Goal: Obtain resource: Obtain resource

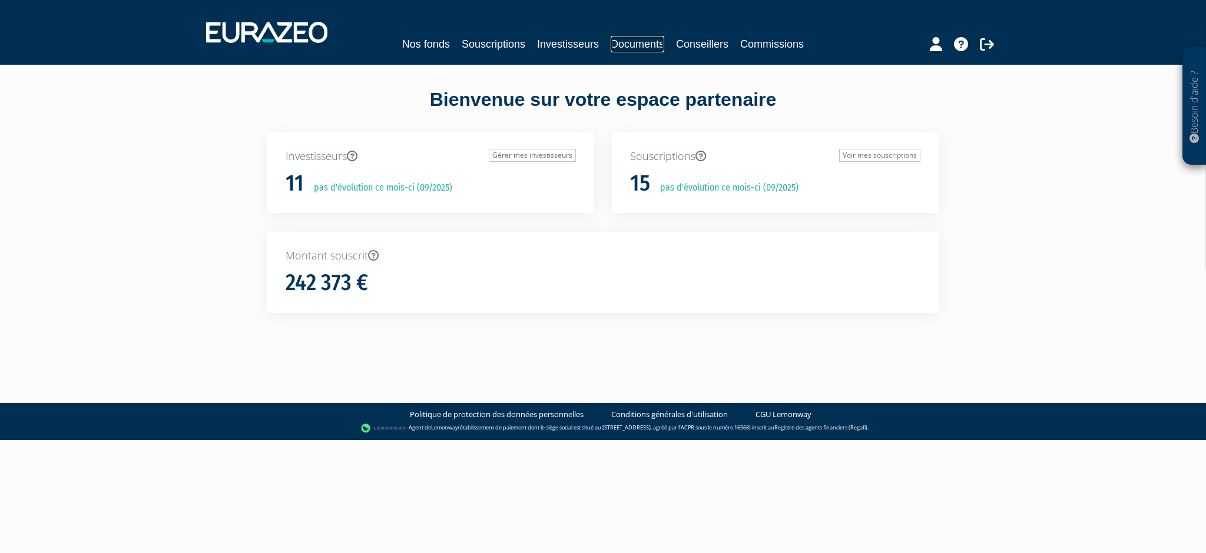
click at [630, 41] on link "Documents" at bounding box center [637, 44] width 54 height 16
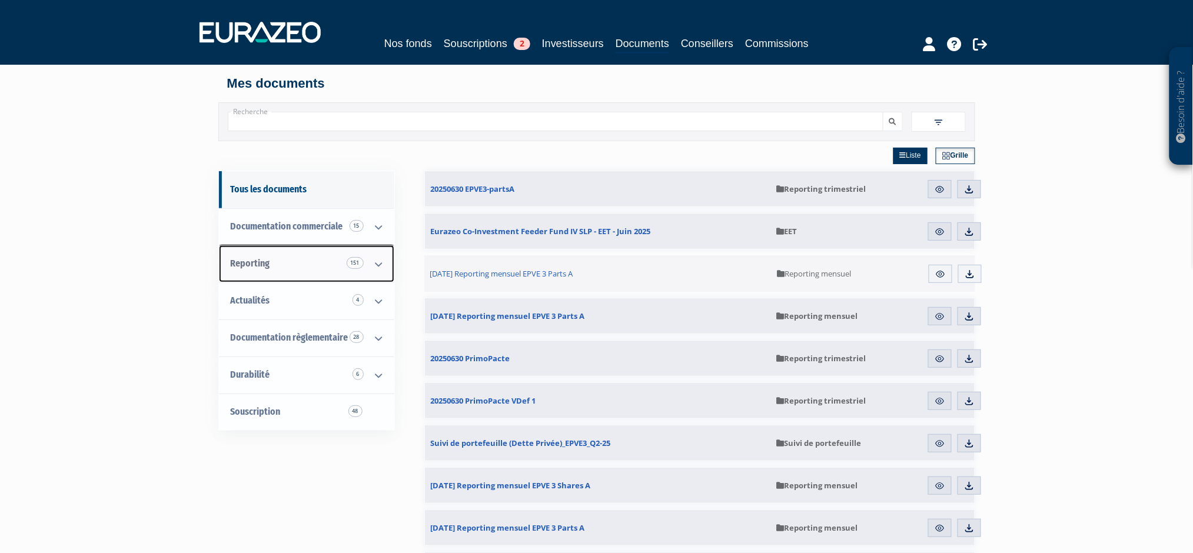
click at [258, 264] on span "Reporting 151" at bounding box center [250, 263] width 39 height 11
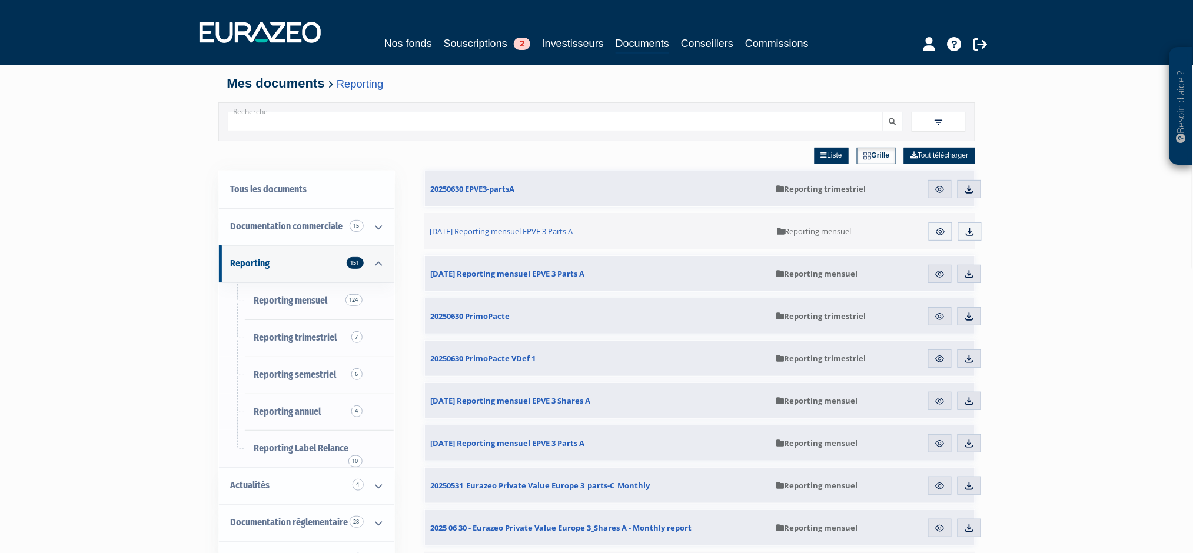
click at [937, 122] on img at bounding box center [939, 122] width 11 height 11
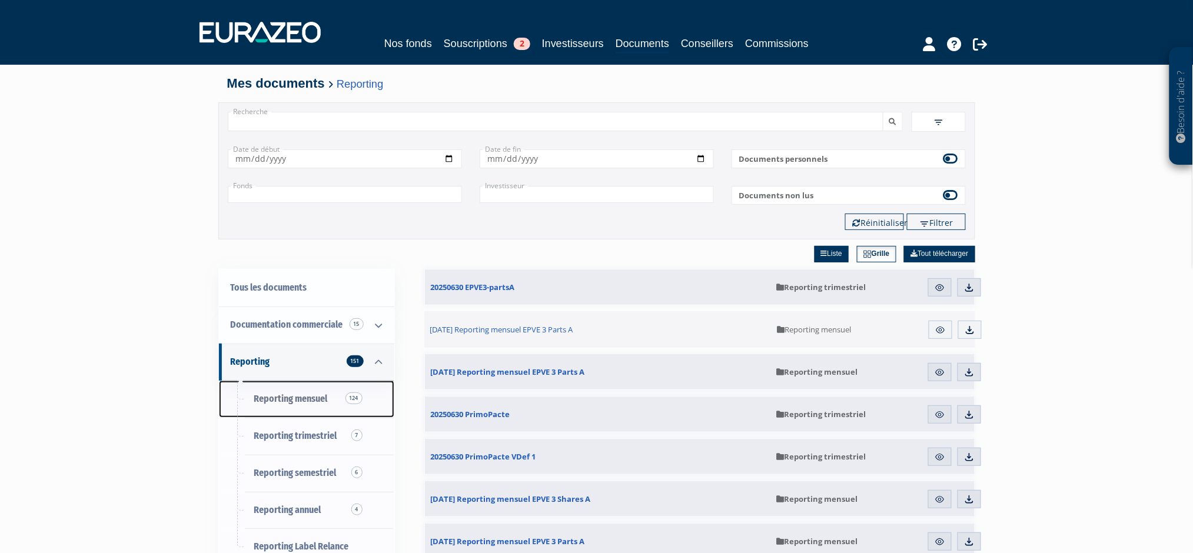
click at [279, 394] on span "Reporting mensuel 124" at bounding box center [291, 398] width 74 height 11
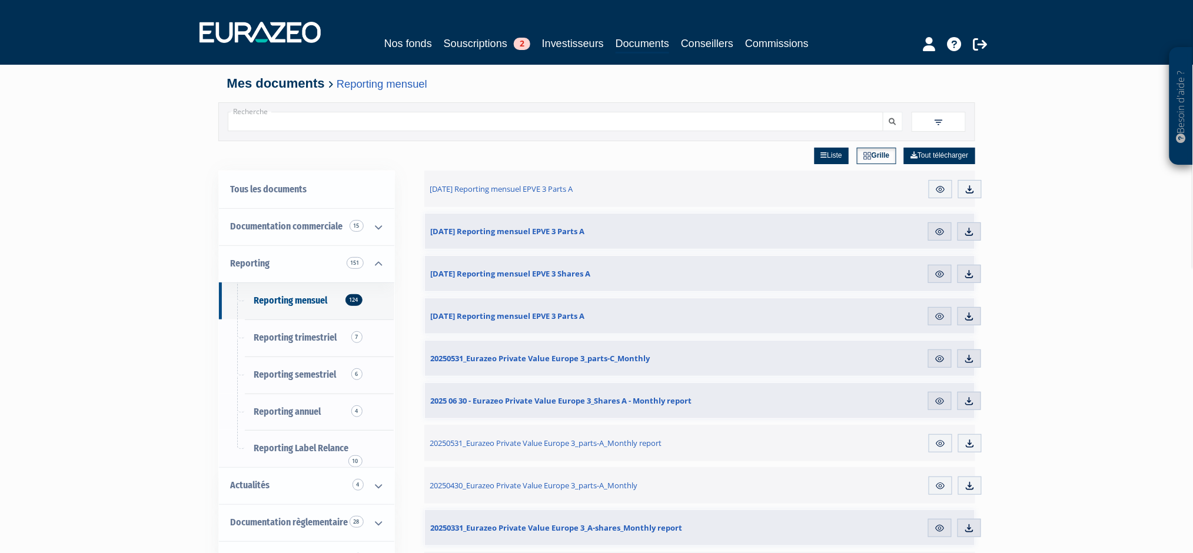
click at [340, 115] on input "Recherche" at bounding box center [556, 121] width 656 height 19
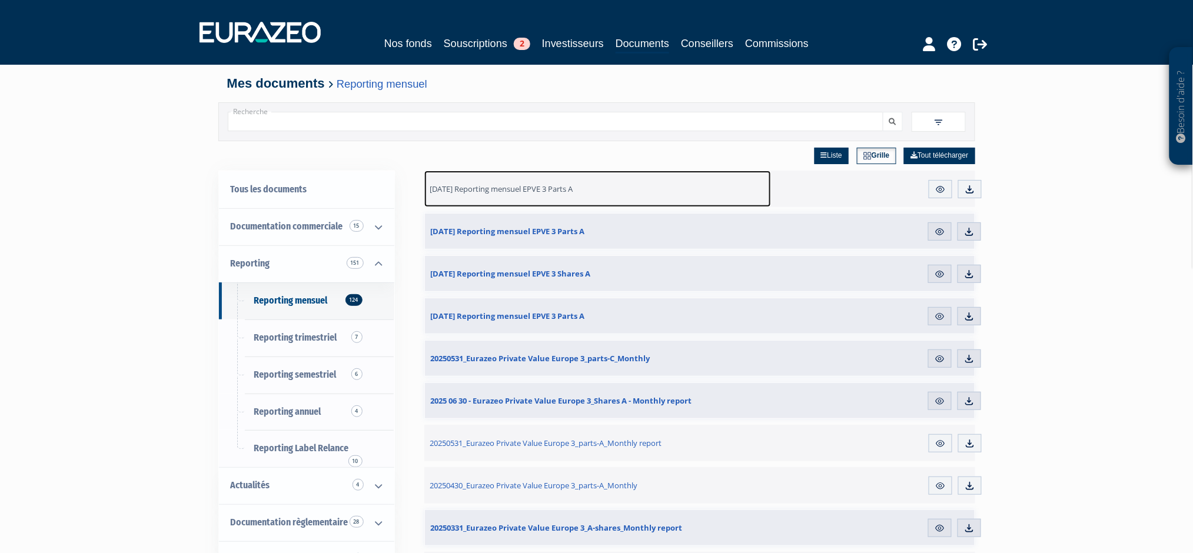
click at [506, 190] on span "31.07.2025 Reporting mensuel EPVE 3 Parts A" at bounding box center [501, 189] width 143 height 11
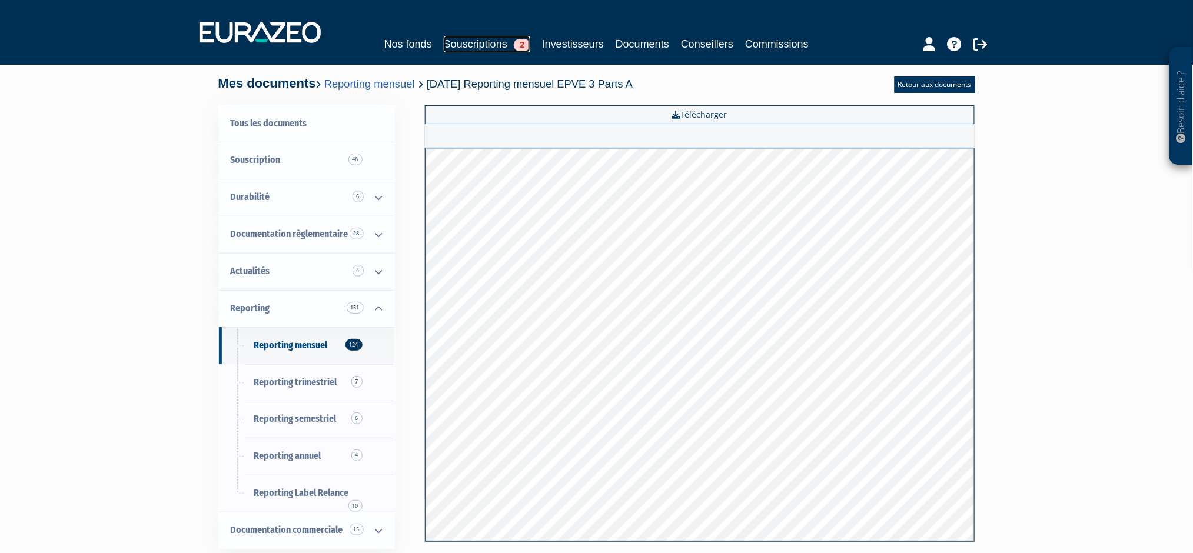
click at [490, 46] on link "Souscriptions 2" at bounding box center [487, 44] width 87 height 16
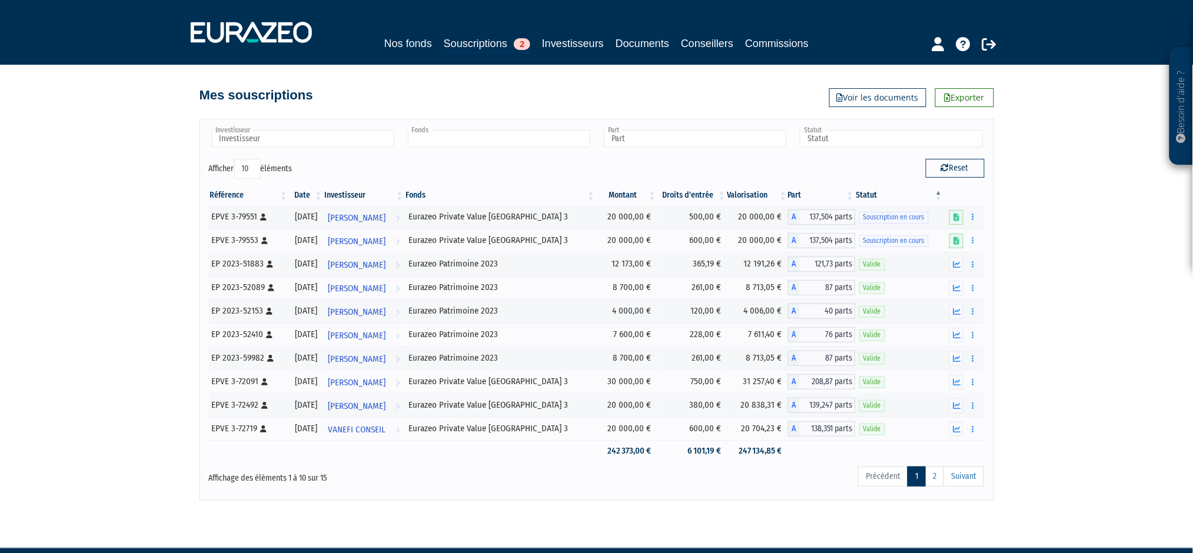
click at [533, 131] on input "text" at bounding box center [499, 138] width 182 height 17
click at [477, 160] on li "Eurazeo Private Value Europe 3" at bounding box center [499, 157] width 186 height 15
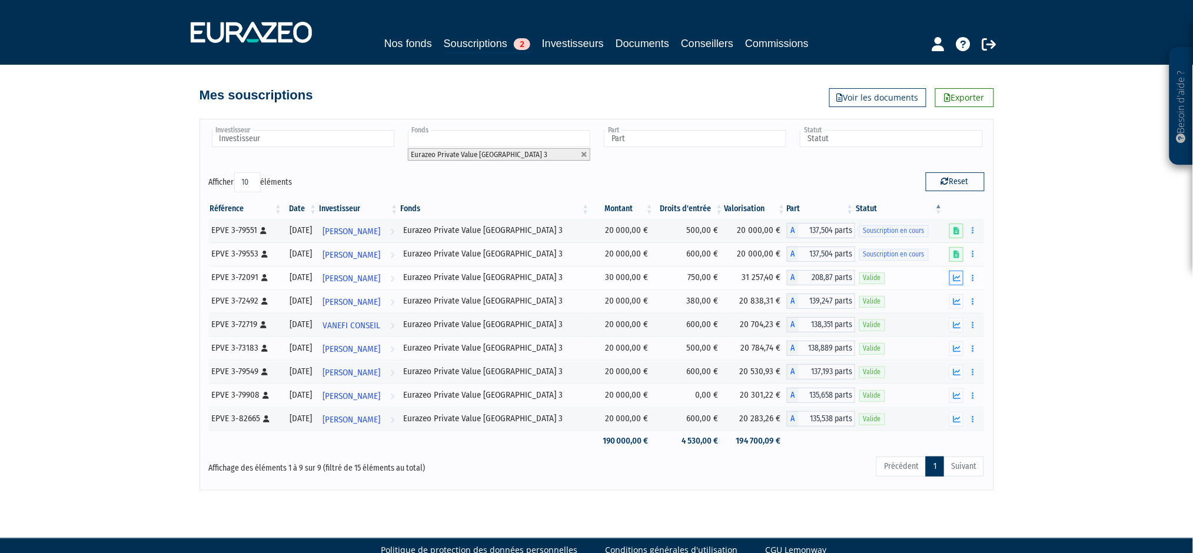
click at [959, 280] on icon "button" at bounding box center [957, 278] width 8 height 8
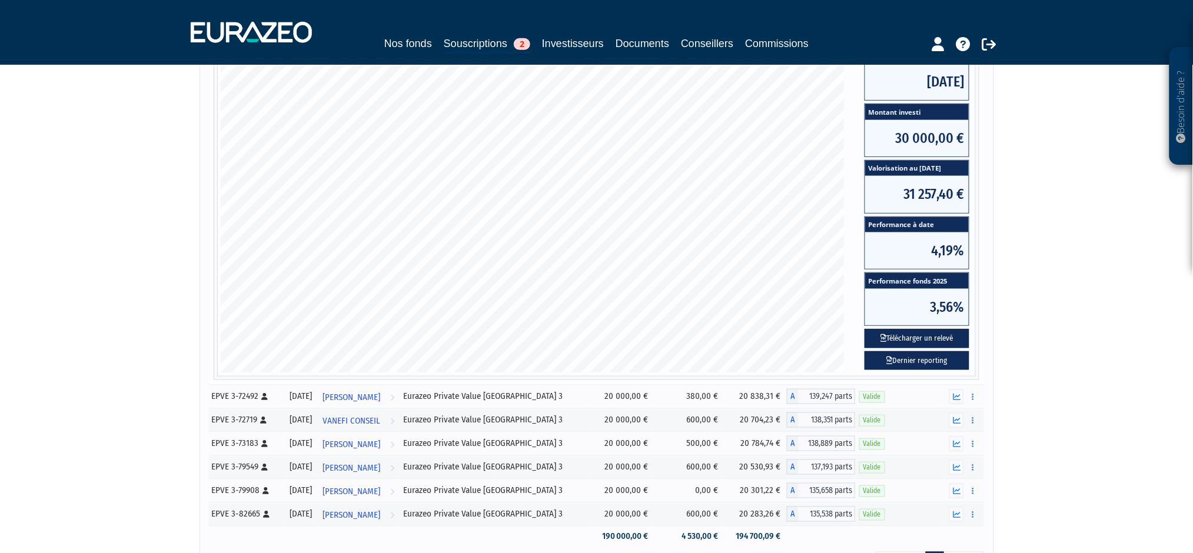
scroll to position [314, 0]
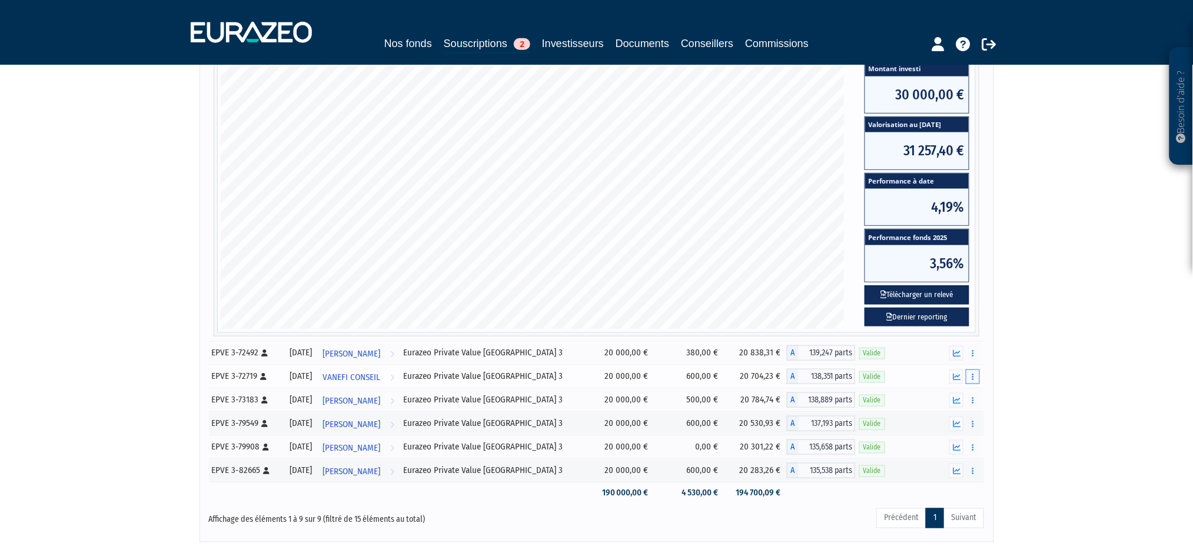
click at [976, 380] on button "button" at bounding box center [973, 377] width 14 height 15
click at [364, 377] on span "VANEFI CONSEIL" at bounding box center [352, 378] width 58 height 22
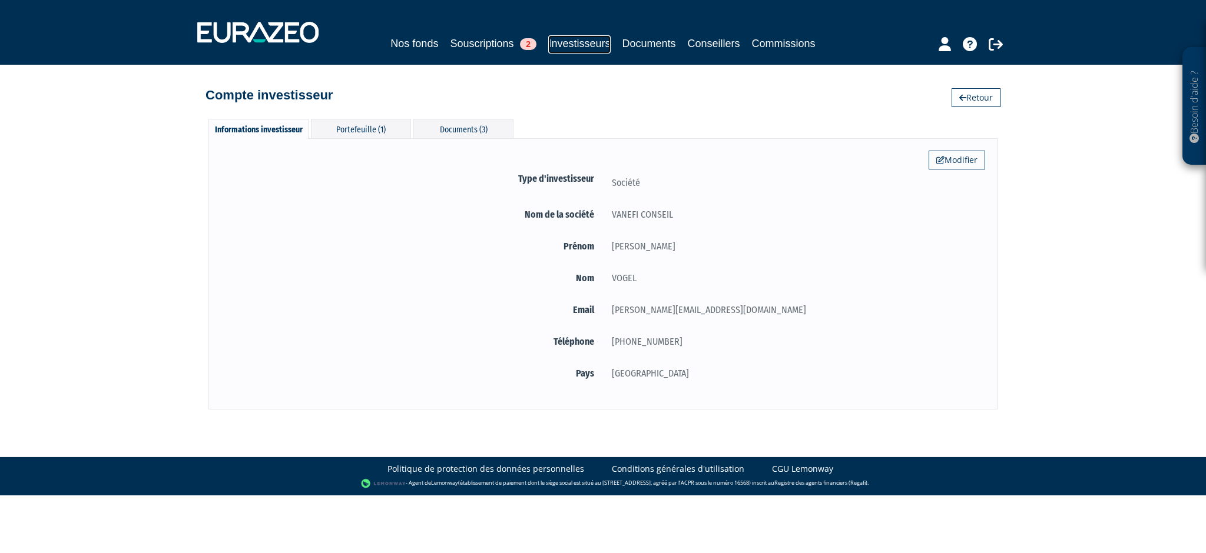
click at [570, 42] on link "Investisseurs" at bounding box center [579, 44] width 62 height 18
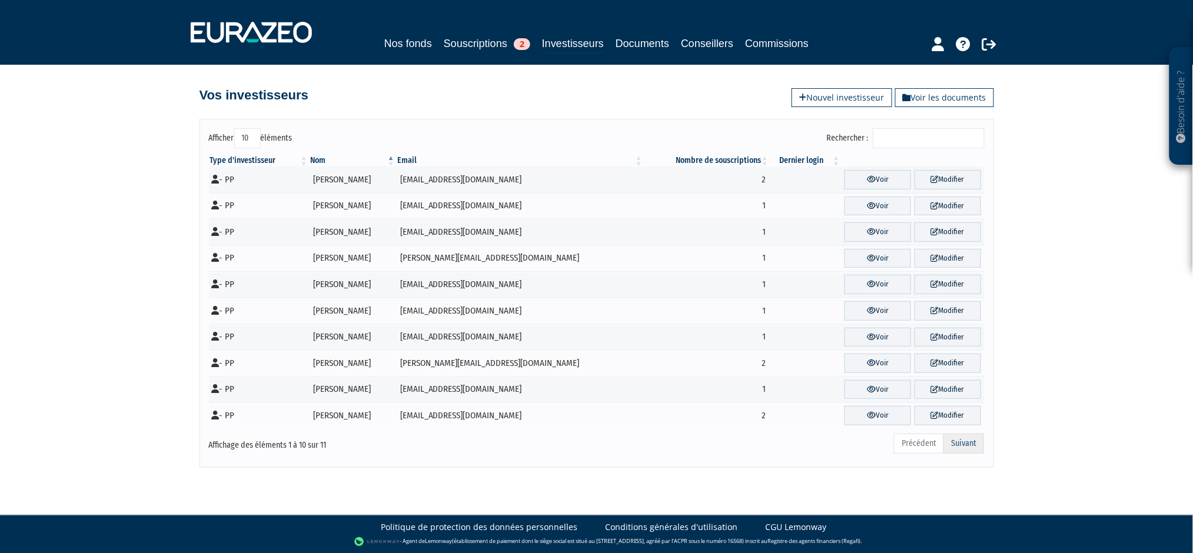
click at [964, 444] on link "Suivant" at bounding box center [964, 444] width 41 height 20
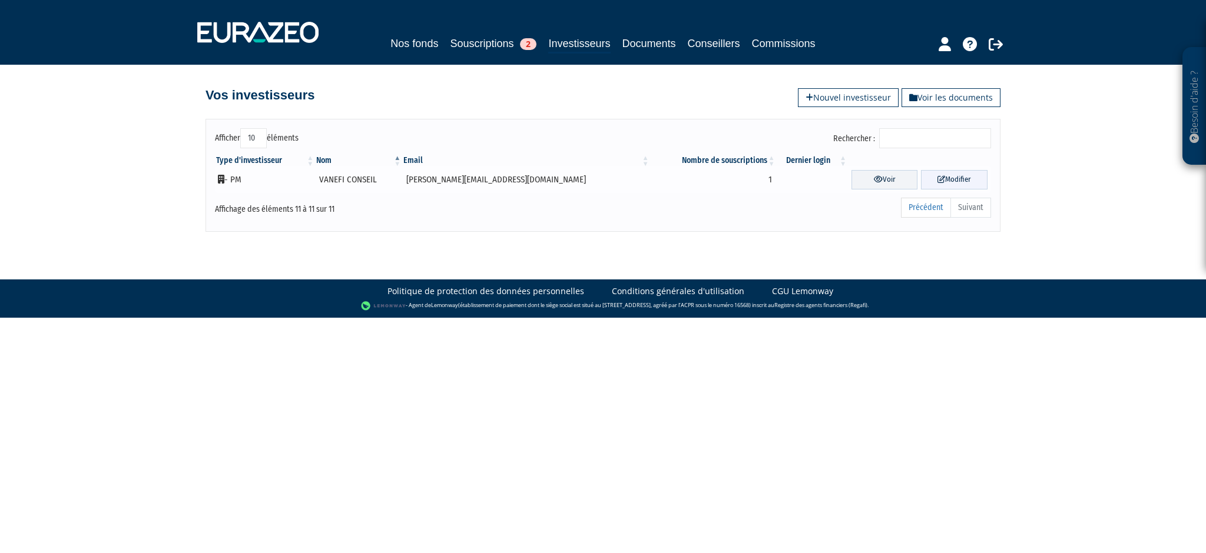
click at [950, 182] on link "Modifier" at bounding box center [954, 179] width 67 height 19
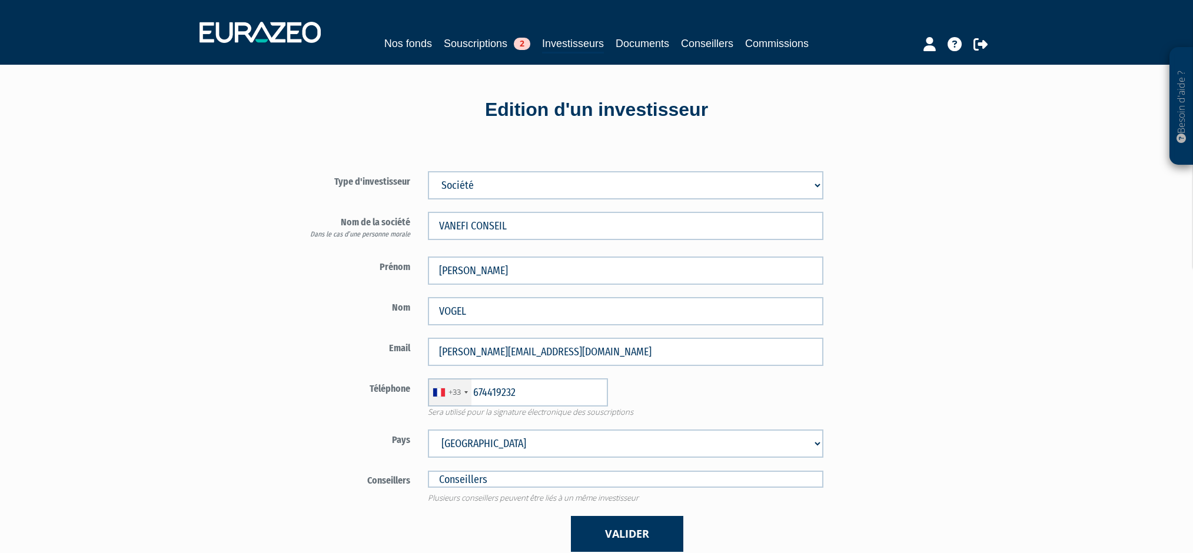
type input "6 74 41 92 32"
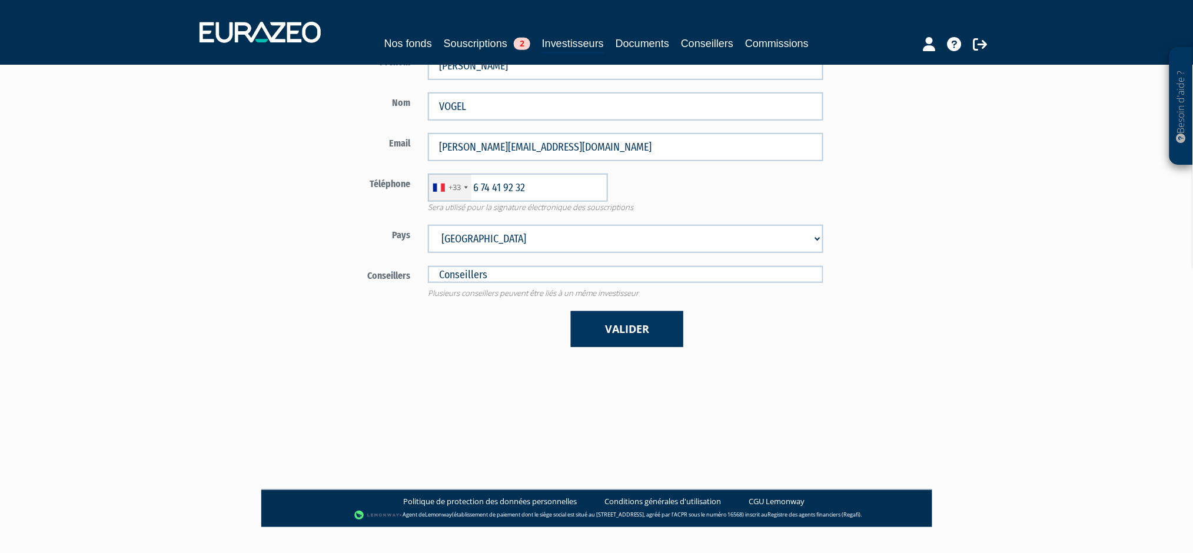
scroll to position [226, 0]
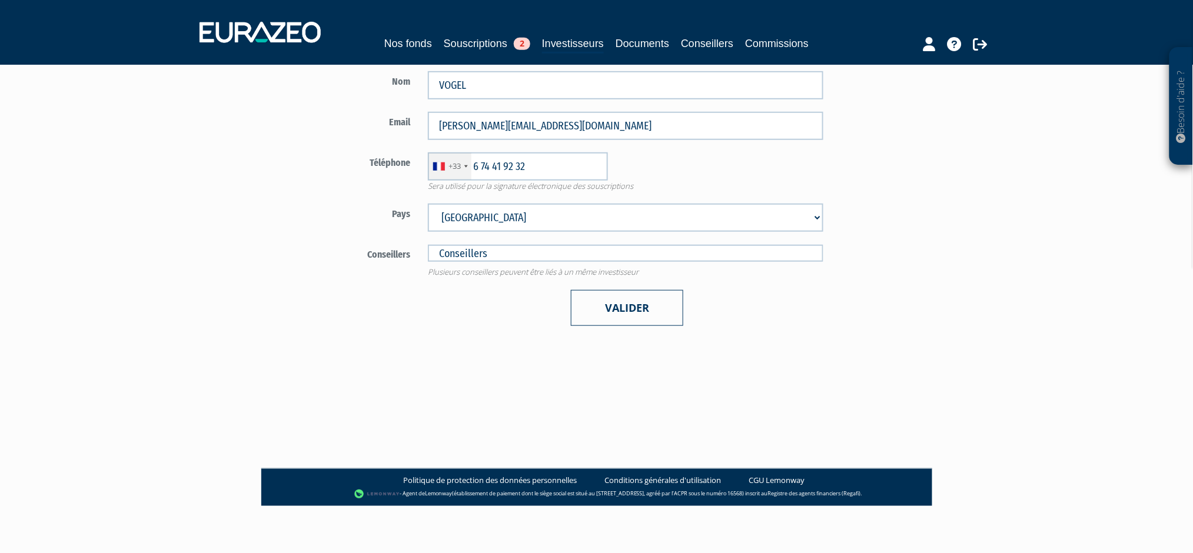
click at [616, 311] on button "Valider" at bounding box center [627, 308] width 112 height 36
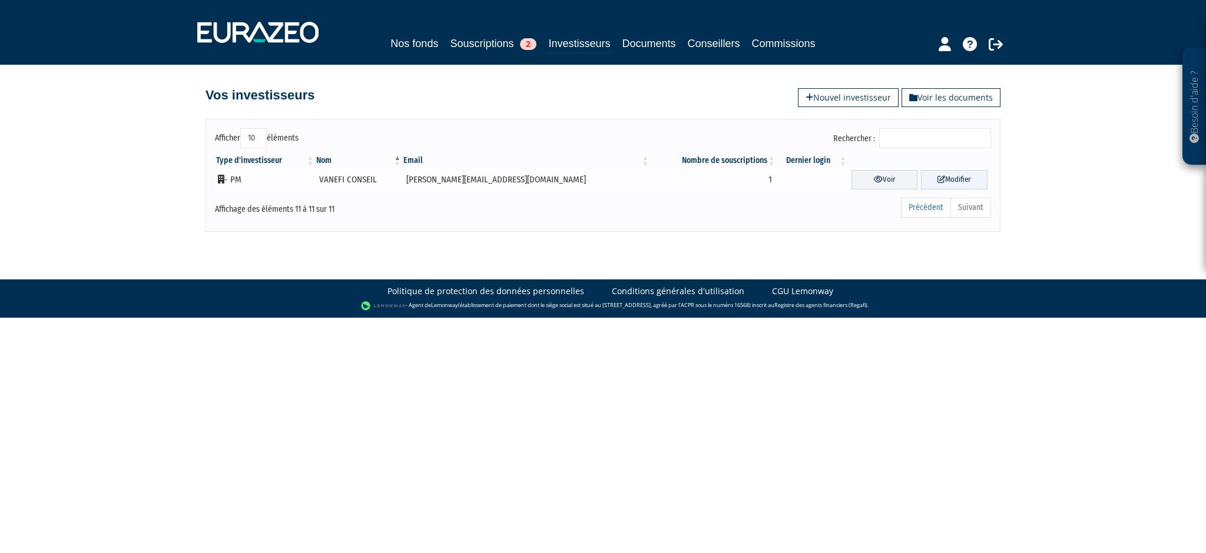
click at [948, 179] on link "Modifier" at bounding box center [954, 179] width 67 height 19
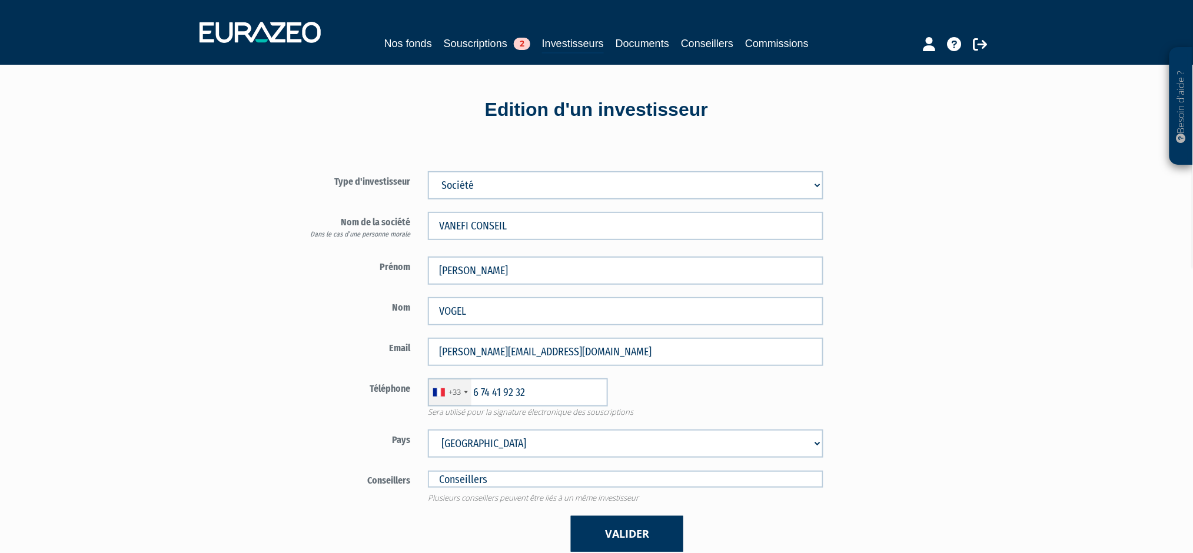
scroll to position [78, 0]
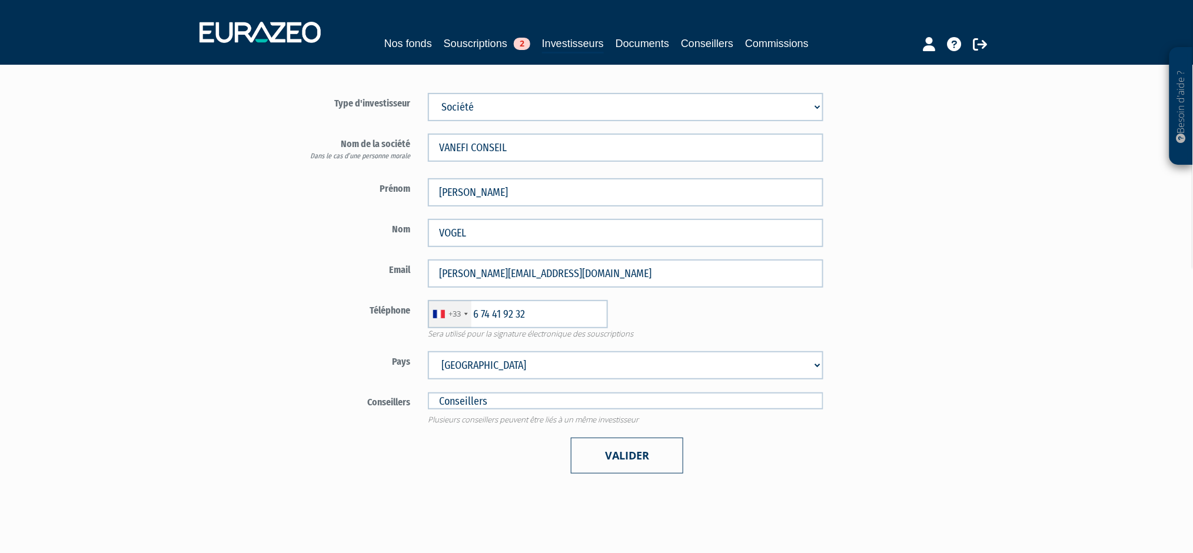
click at [628, 455] on button "Valider" at bounding box center [627, 456] width 112 height 36
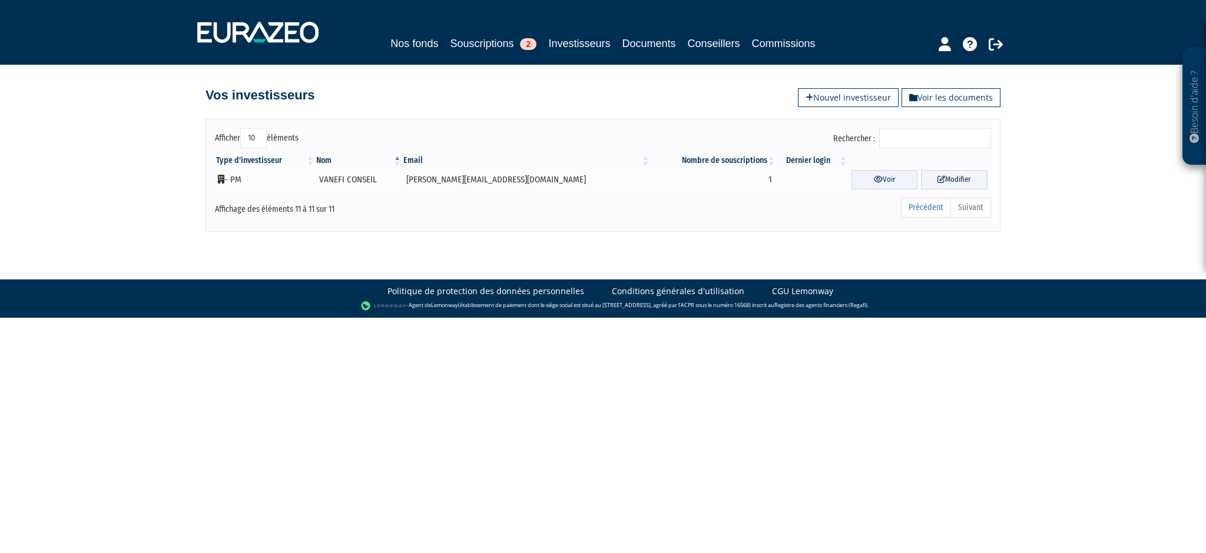
click at [867, 182] on link "Voir" at bounding box center [884, 179] width 67 height 19
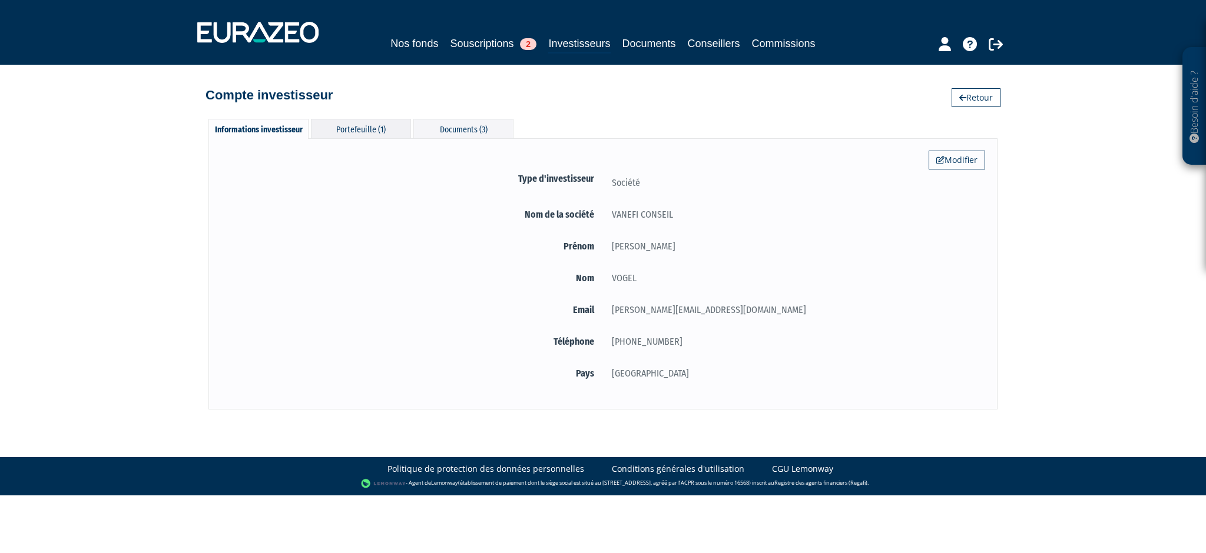
click at [354, 132] on div "Portefeuille (1)" at bounding box center [361, 128] width 100 height 19
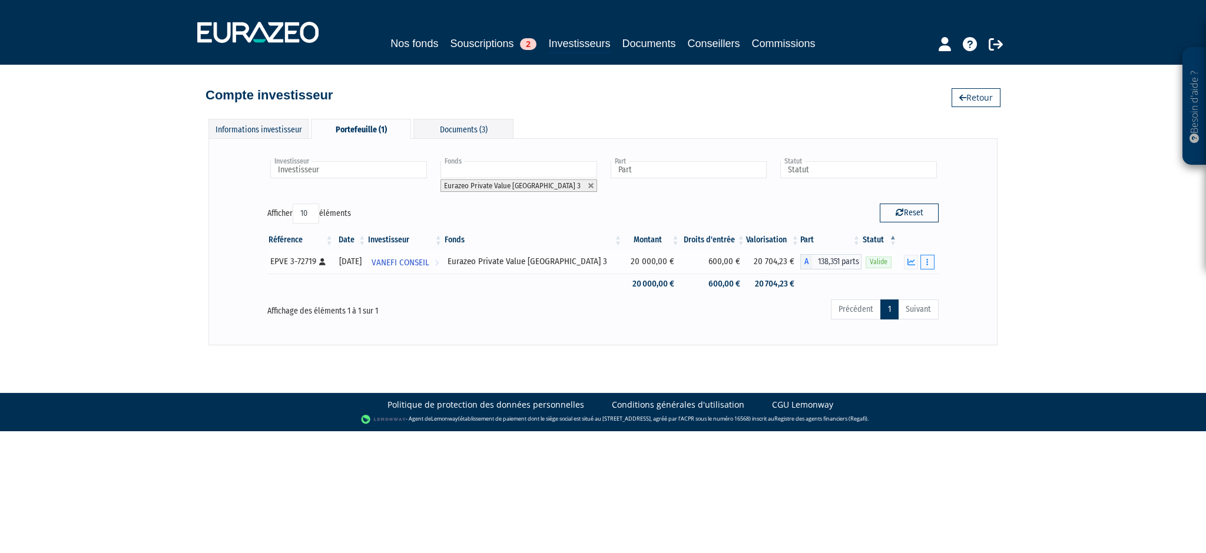
click at [929, 260] on button "button" at bounding box center [927, 262] width 14 height 15
click at [910, 281] on link "Documents" at bounding box center [901, 283] width 59 height 19
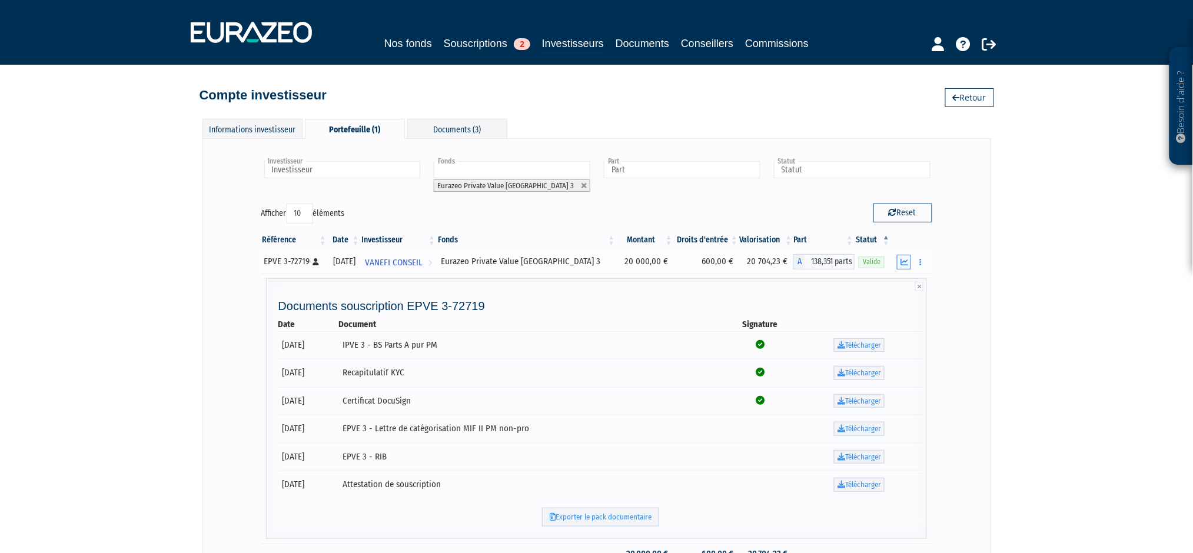
click at [902, 260] on icon "button" at bounding box center [905, 262] width 8 height 8
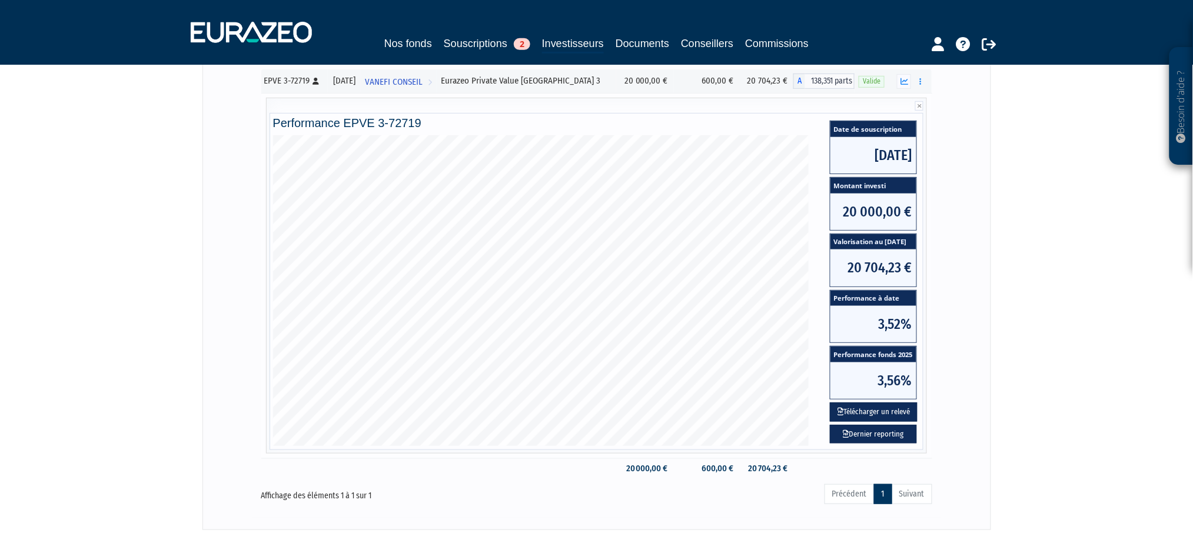
scroll to position [235, 0]
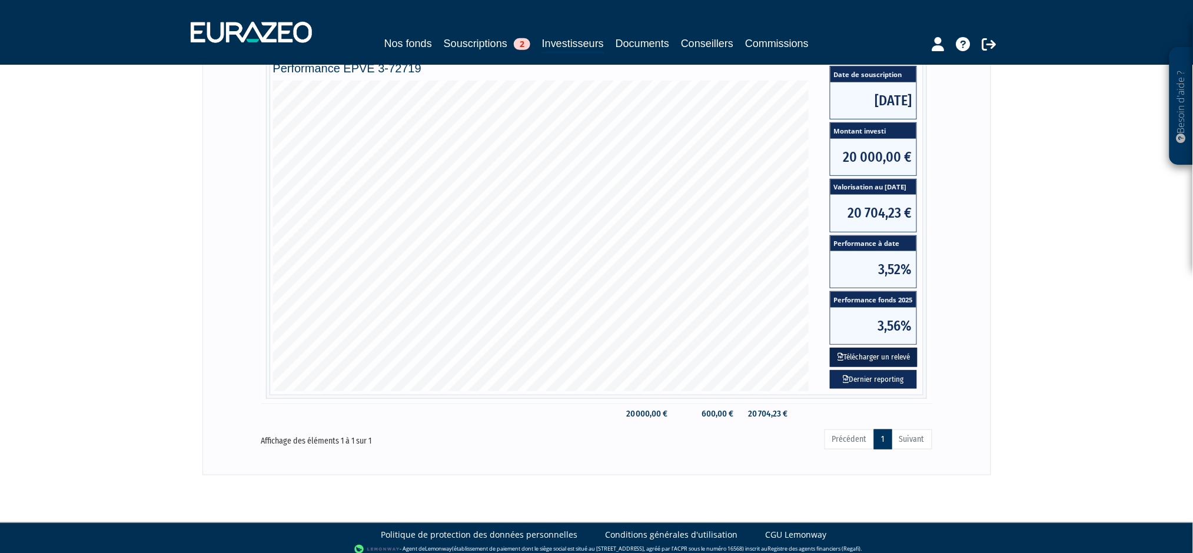
click at [884, 356] on button "Télécharger un relevé" at bounding box center [874, 357] width 88 height 19
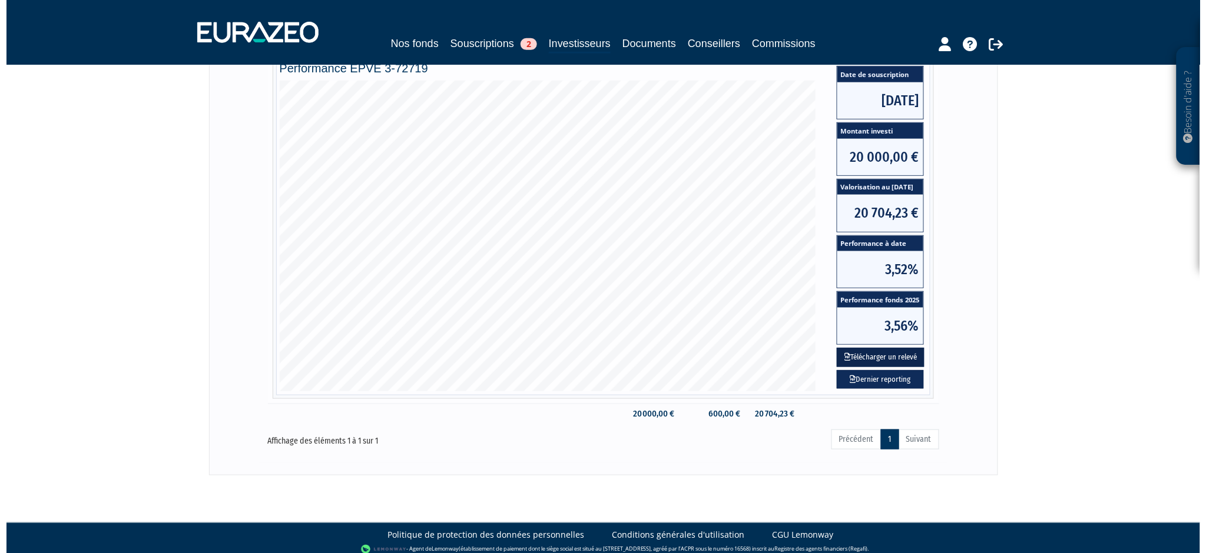
scroll to position [0, 0]
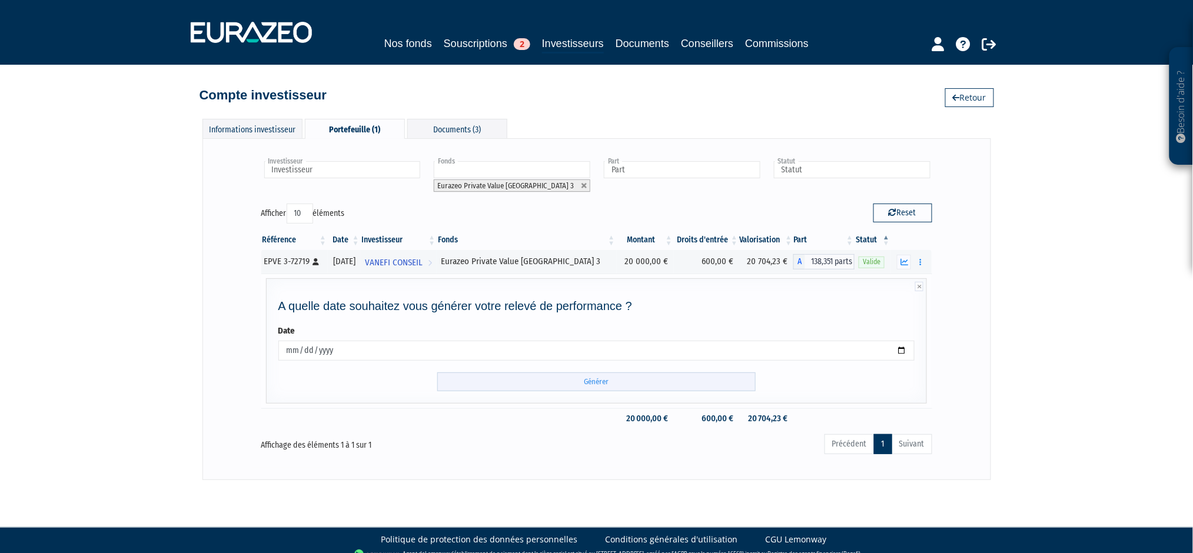
click at [604, 383] on input "Générer" at bounding box center [596, 382] width 318 height 19
click at [256, 127] on div "Informations investisseur" at bounding box center [252, 128] width 100 height 19
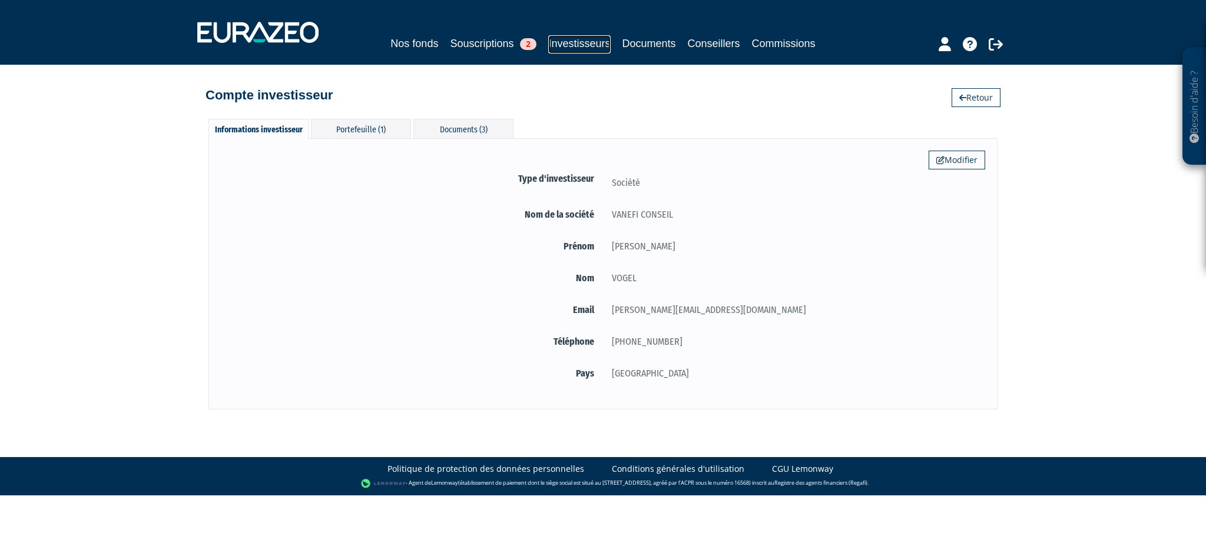
click at [567, 42] on link "Investisseurs" at bounding box center [579, 44] width 62 height 18
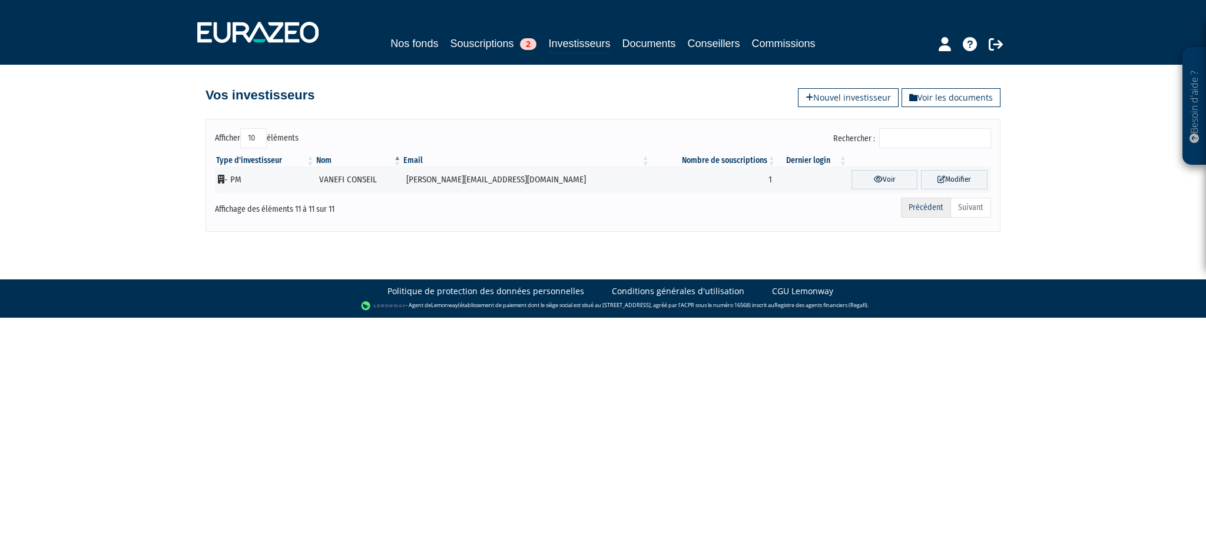
click at [923, 208] on link "Précédent" at bounding box center [926, 208] width 50 height 20
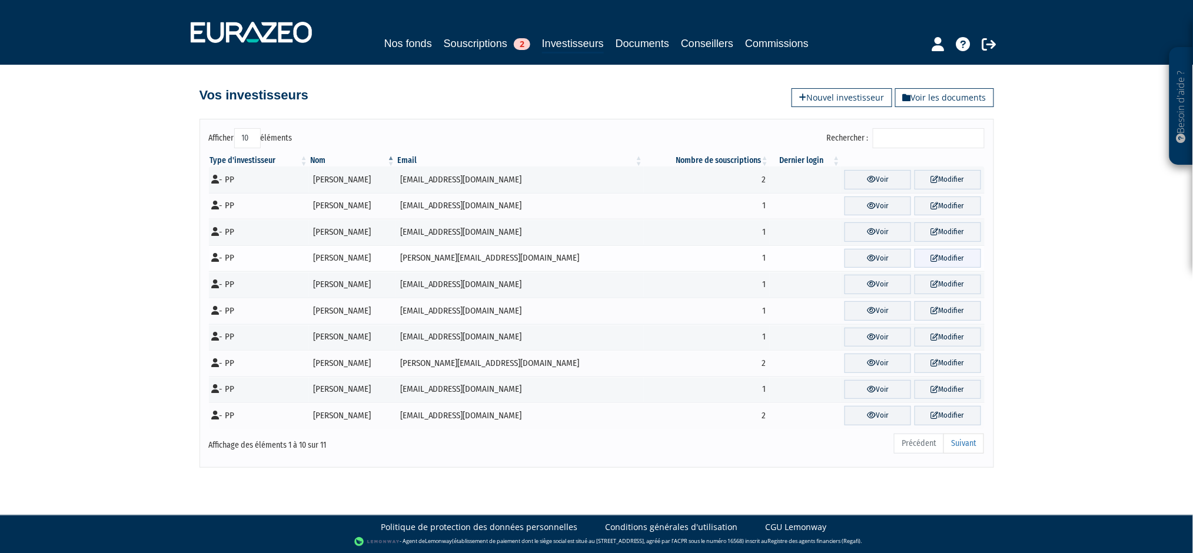
click at [948, 257] on link "Modifier" at bounding box center [948, 258] width 67 height 19
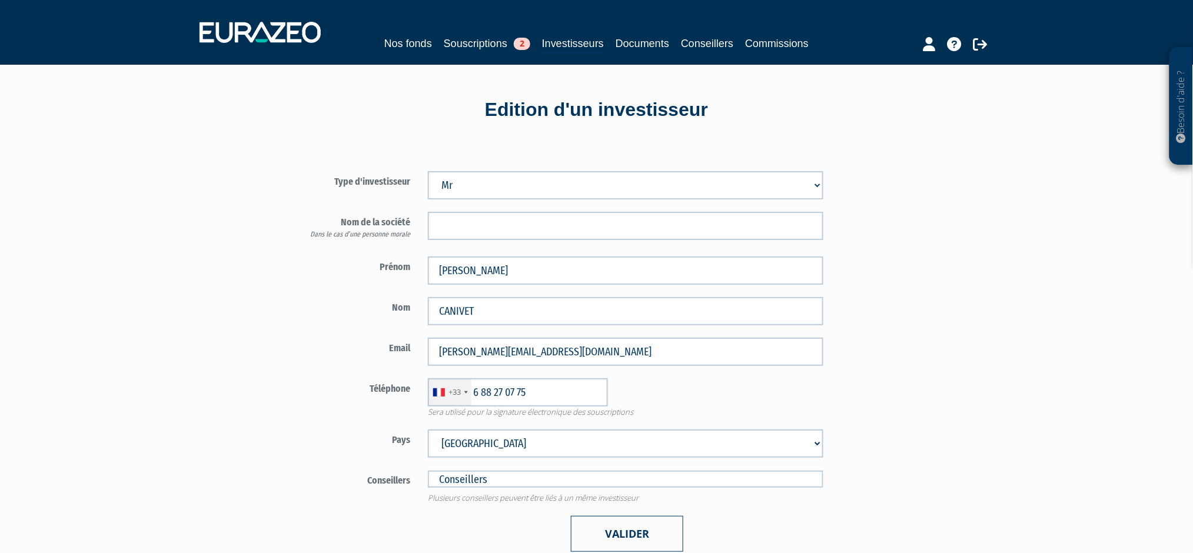
click at [632, 534] on button "Valider" at bounding box center [627, 534] width 112 height 36
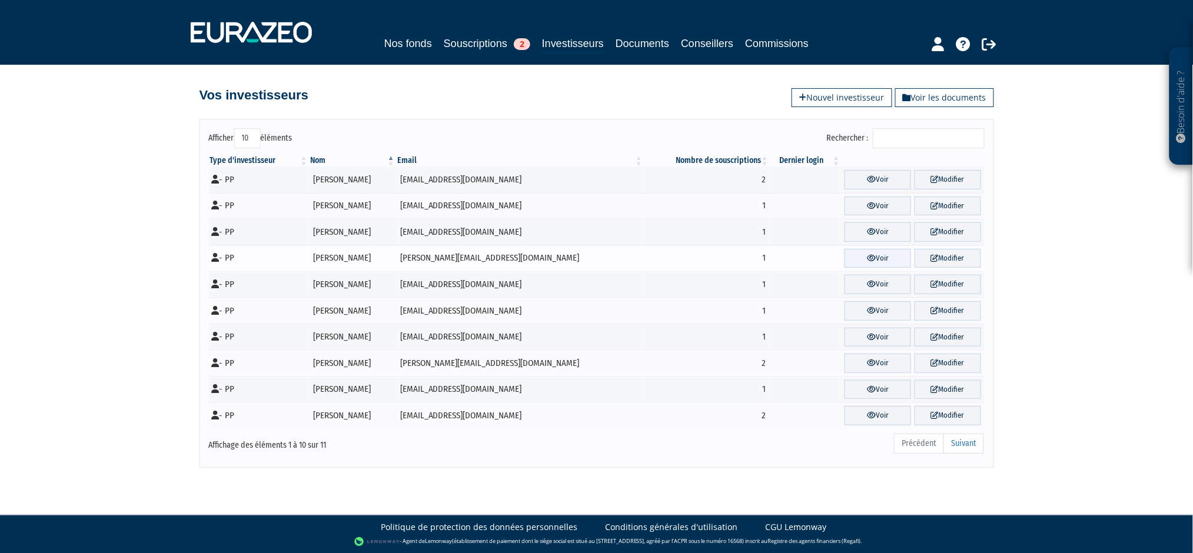
click at [876, 261] on link "Voir" at bounding box center [878, 258] width 67 height 19
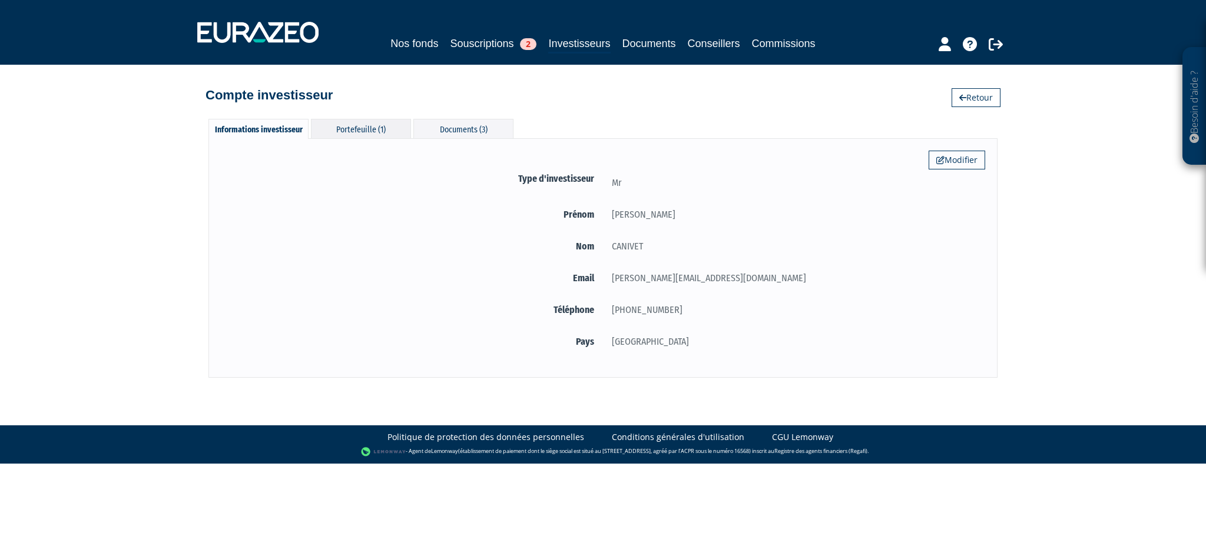
click at [345, 125] on div "Portefeuille (1)" at bounding box center [361, 128] width 100 height 19
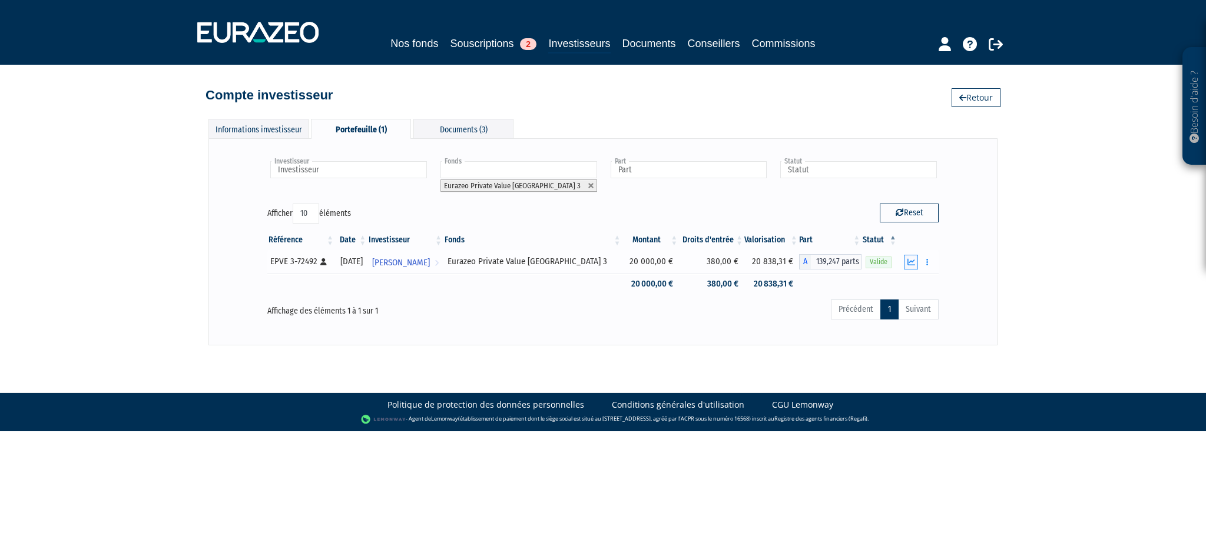
click at [912, 261] on icon "button" at bounding box center [911, 262] width 8 height 8
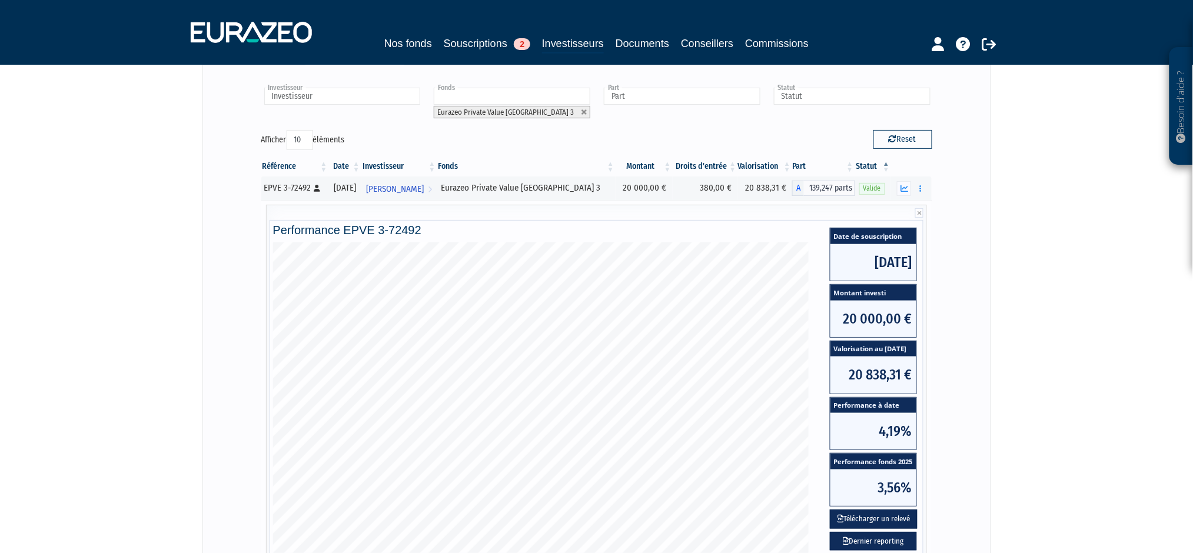
scroll to position [235, 0]
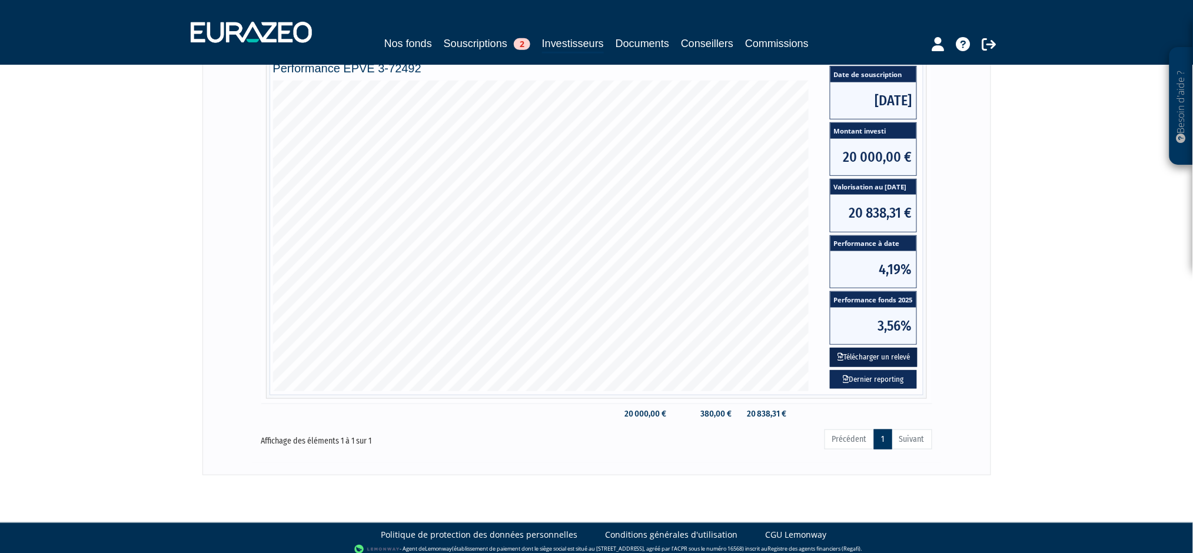
click at [892, 357] on button "Télécharger un relevé" at bounding box center [874, 357] width 88 height 19
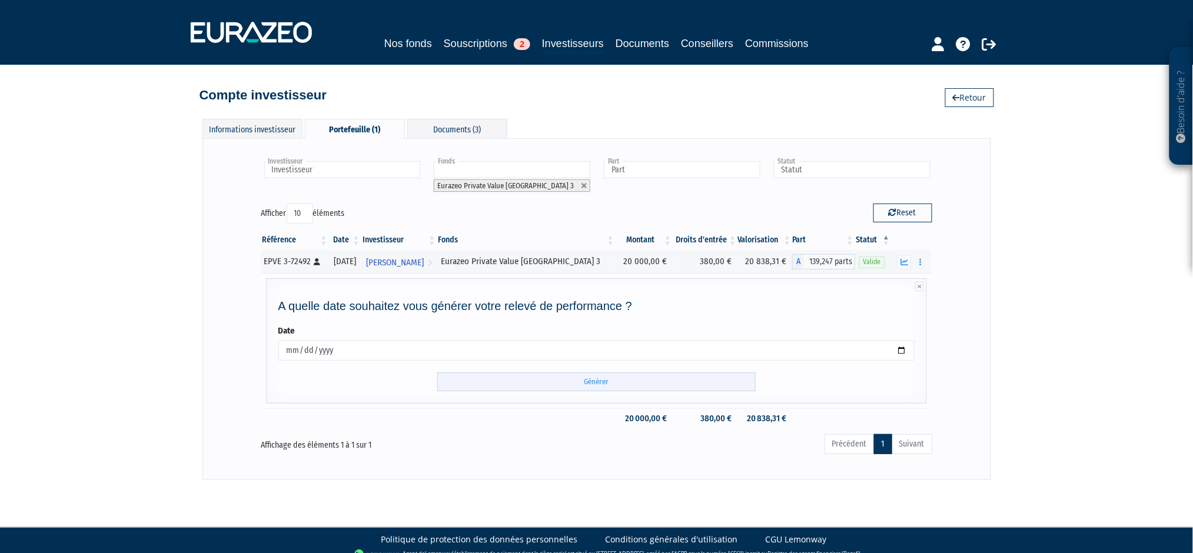
click at [607, 386] on input "Générer" at bounding box center [596, 382] width 318 height 19
click at [255, 130] on div "Informations investisseur" at bounding box center [252, 128] width 100 height 19
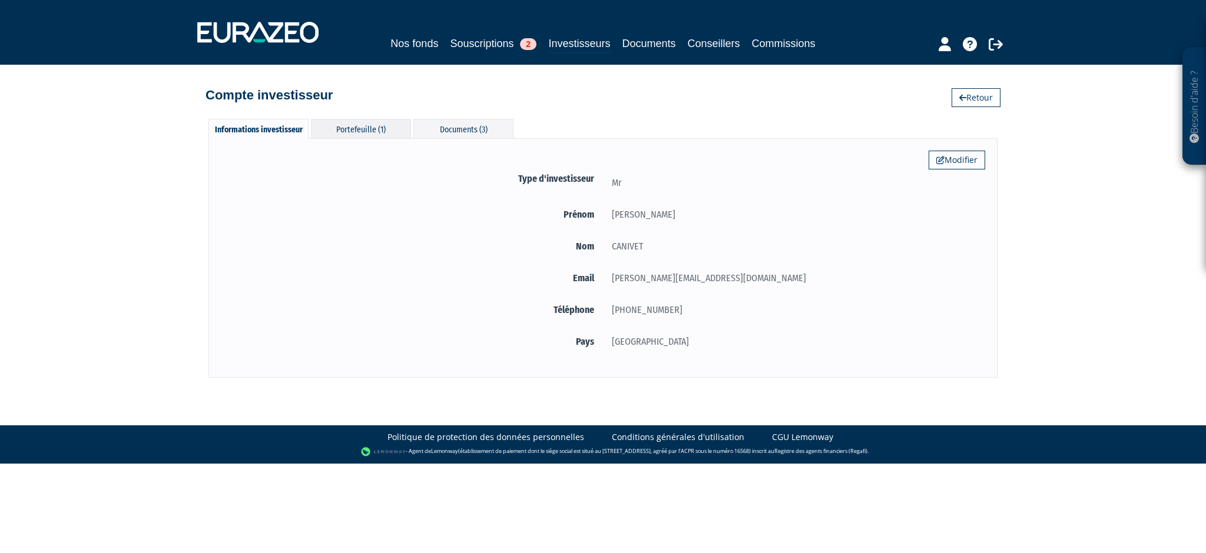
click at [368, 129] on div "Portefeuille (1)" at bounding box center [361, 128] width 100 height 19
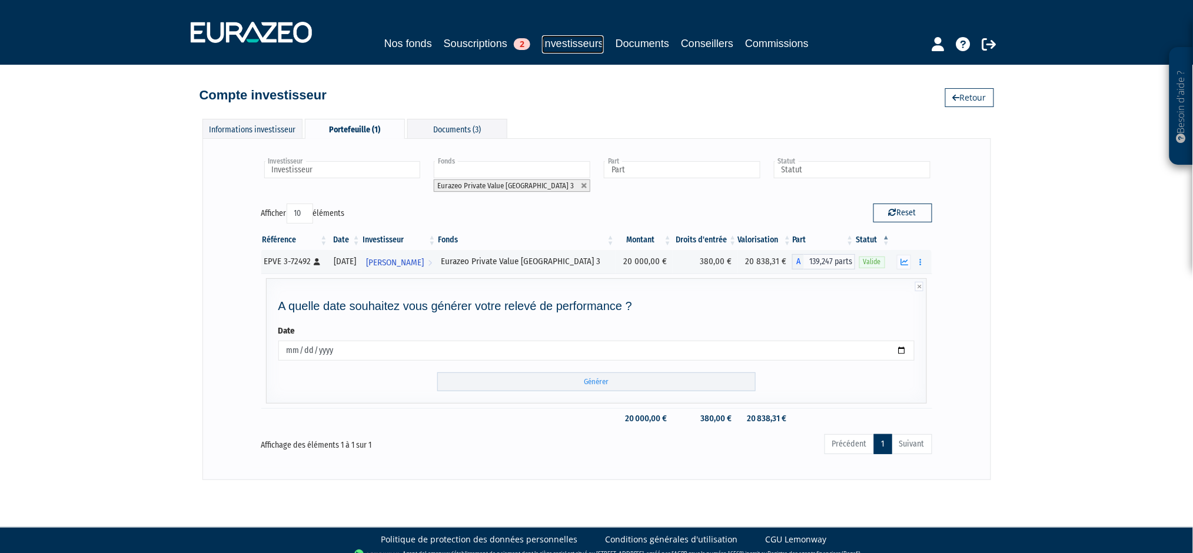
click at [572, 43] on link "Investisseurs" at bounding box center [573, 44] width 62 height 18
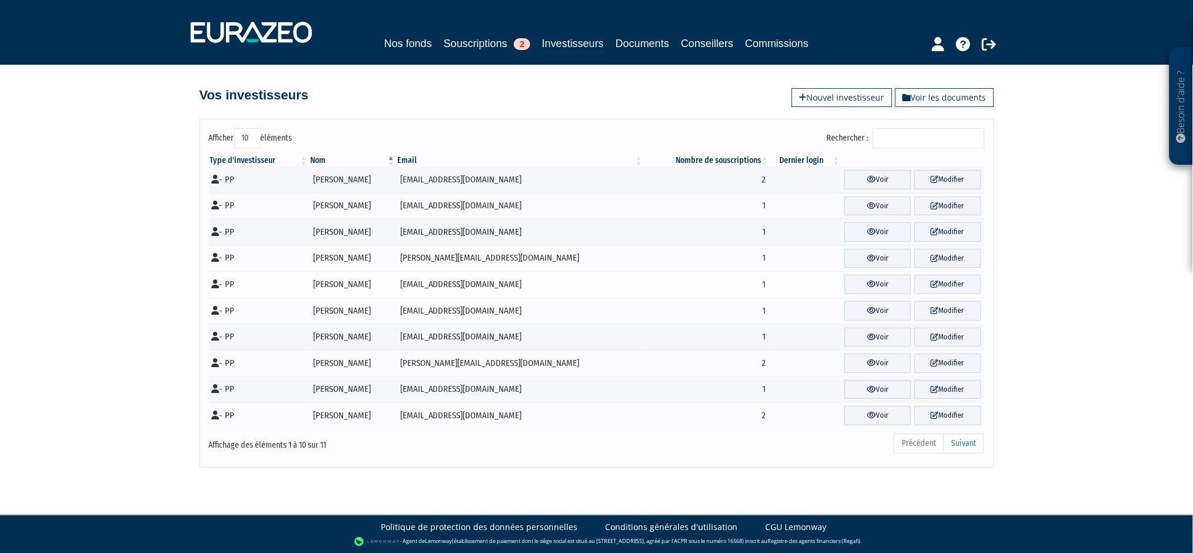
click at [877, 281] on link "Voir" at bounding box center [878, 284] width 67 height 19
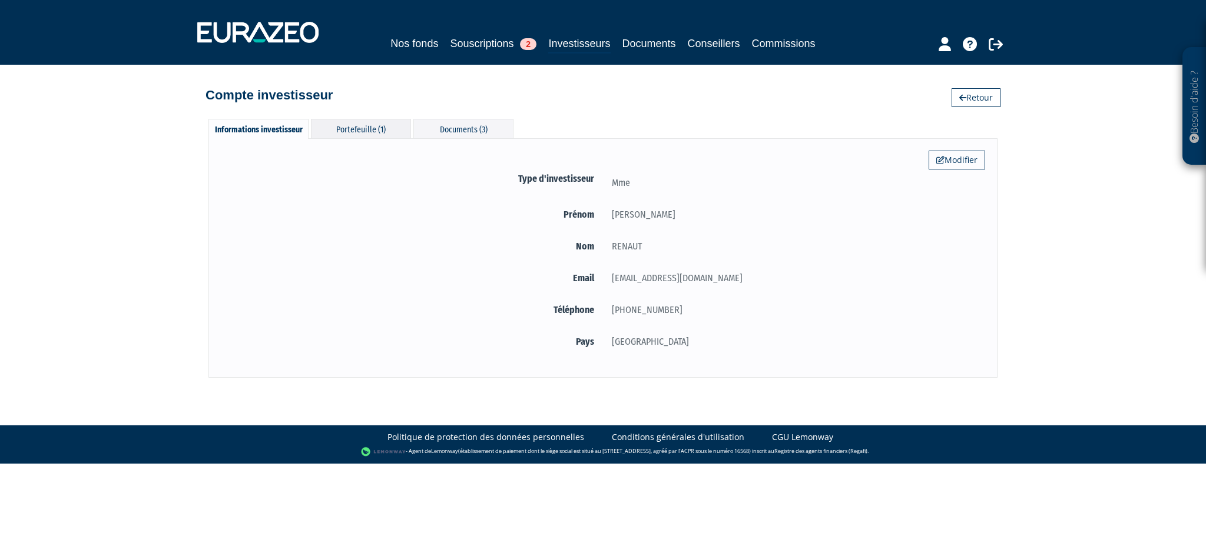
click at [359, 125] on div "Portefeuille (1)" at bounding box center [361, 128] width 100 height 19
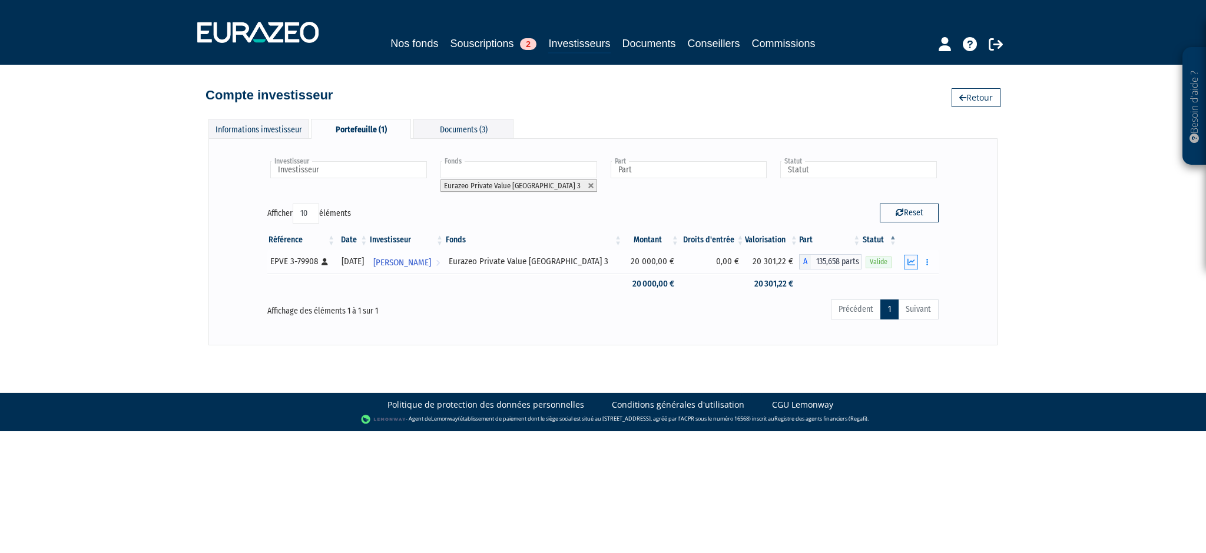
click at [908, 261] on icon "button" at bounding box center [911, 262] width 8 height 8
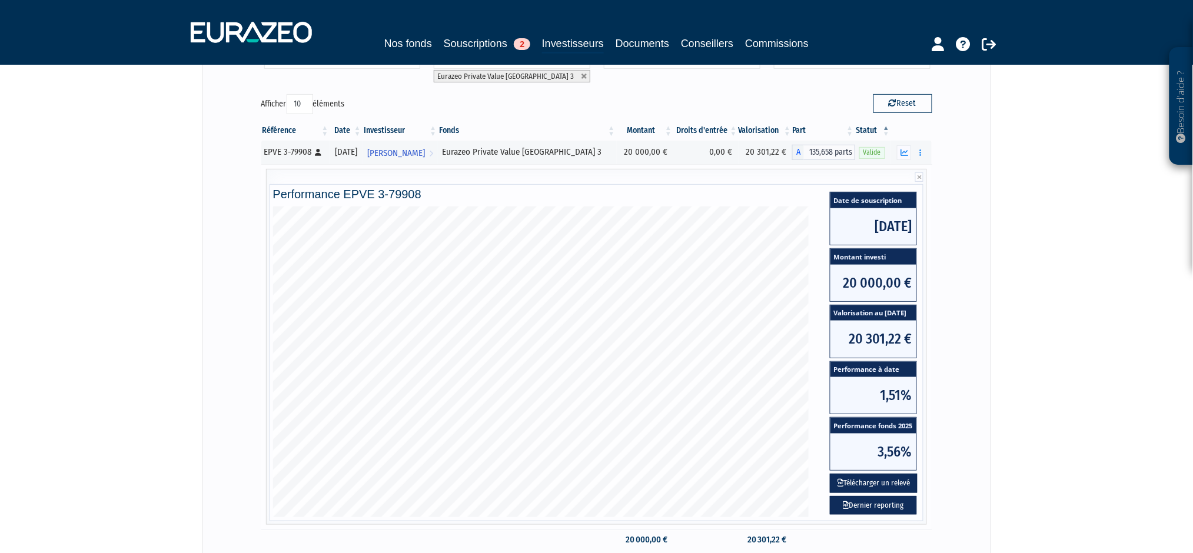
scroll to position [157, 0]
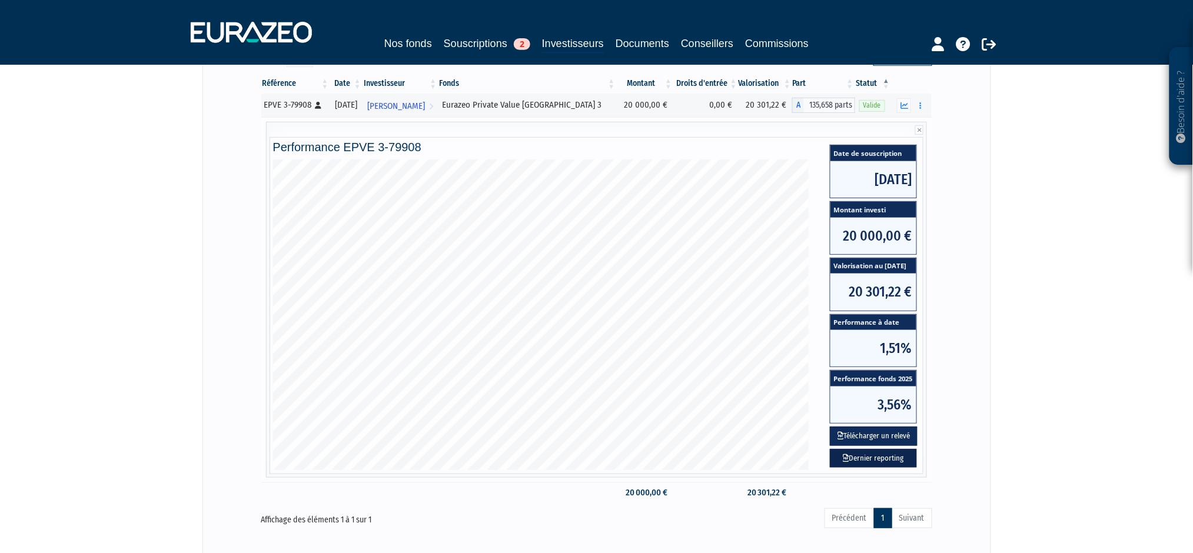
click at [882, 462] on link "Dernier reporting" at bounding box center [873, 458] width 87 height 19
